Goal: Task Accomplishment & Management: Manage account settings

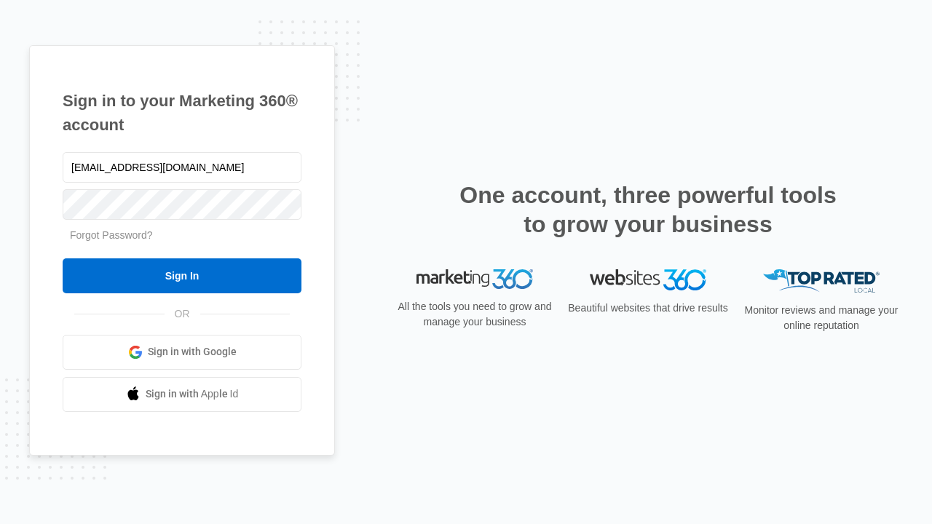
type input "[EMAIL_ADDRESS][DOMAIN_NAME]"
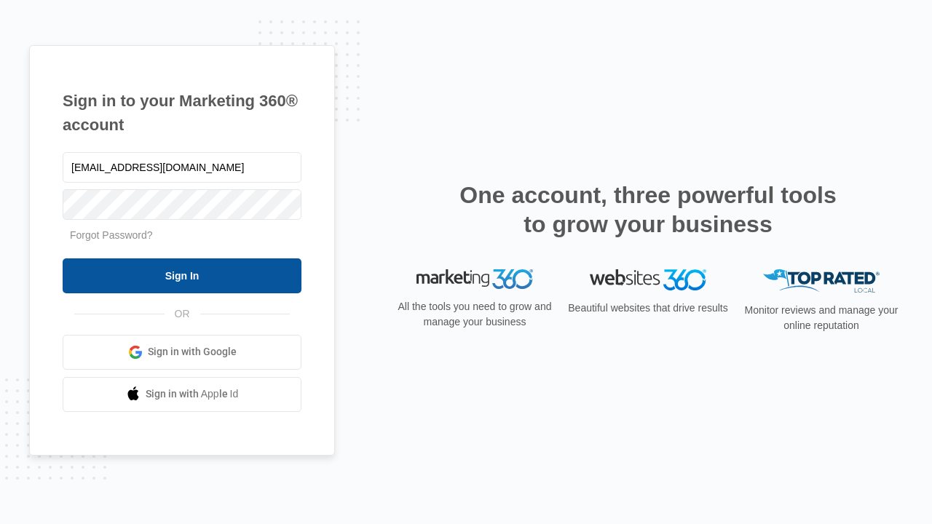
click at [182, 275] on input "Sign In" at bounding box center [182, 275] width 239 height 35
